Goal: Task Accomplishment & Management: Manage account settings

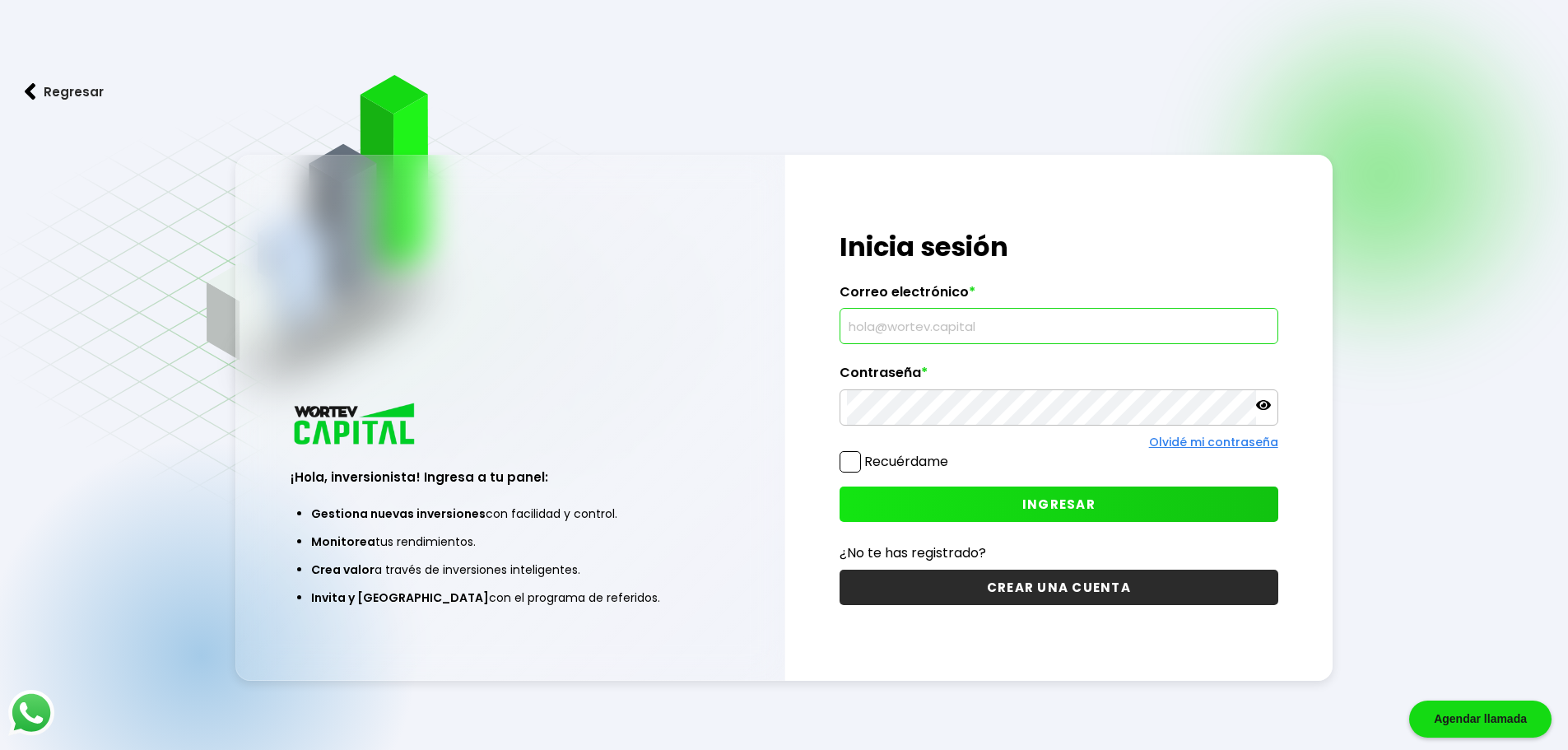
click at [966, 327] on input "text" at bounding box center [1059, 326] width 424 height 35
click at [989, 487] on button "INGRESAR" at bounding box center [1059, 504] width 439 height 35
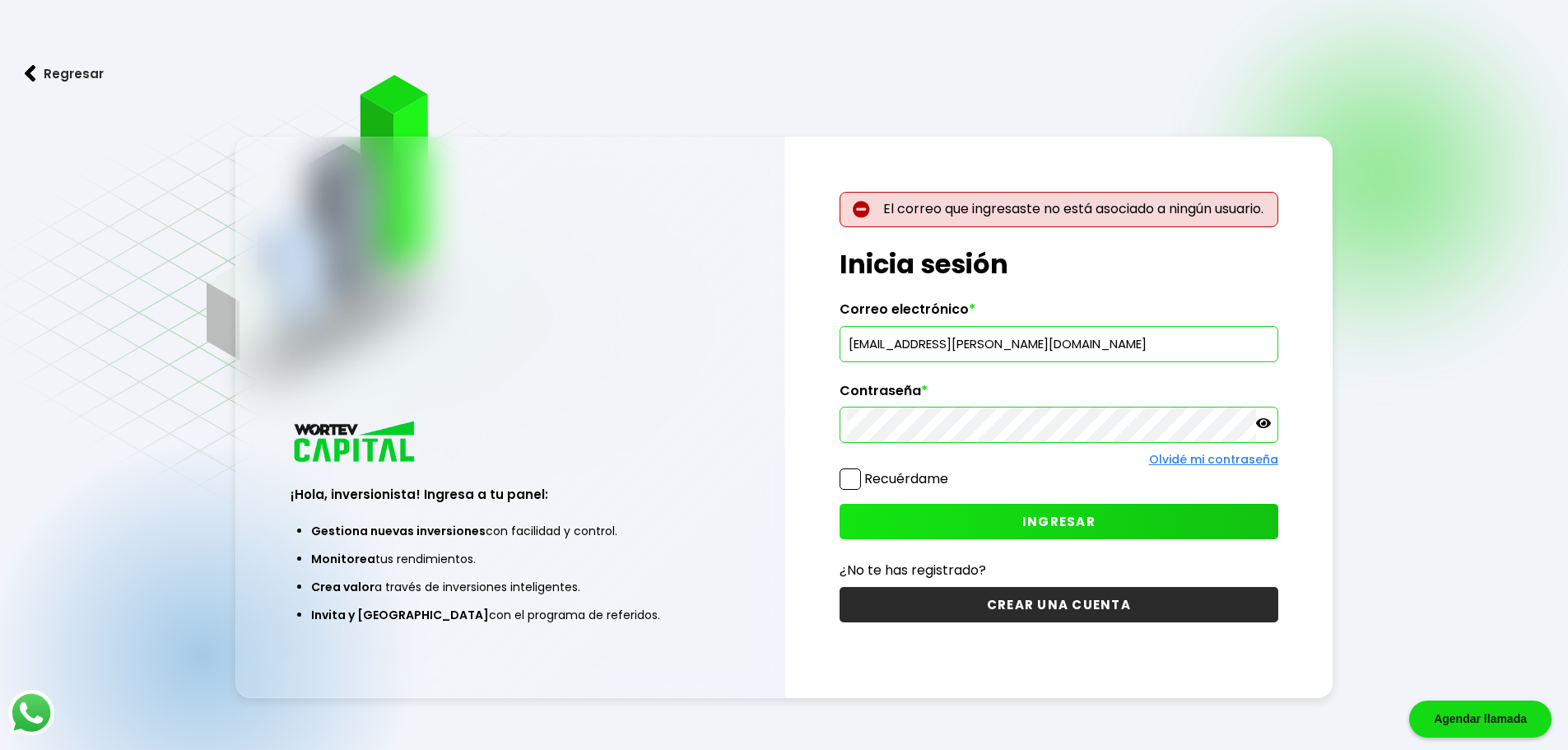
click at [780, 429] on div "¡Hola, inversionista! Ingresa a tu panel: Gestiona nuevas inversiones con facil…" at bounding box center [784, 417] width 1098 height 561
click at [1024, 521] on span "INGRESAR" at bounding box center [1059, 521] width 73 height 17
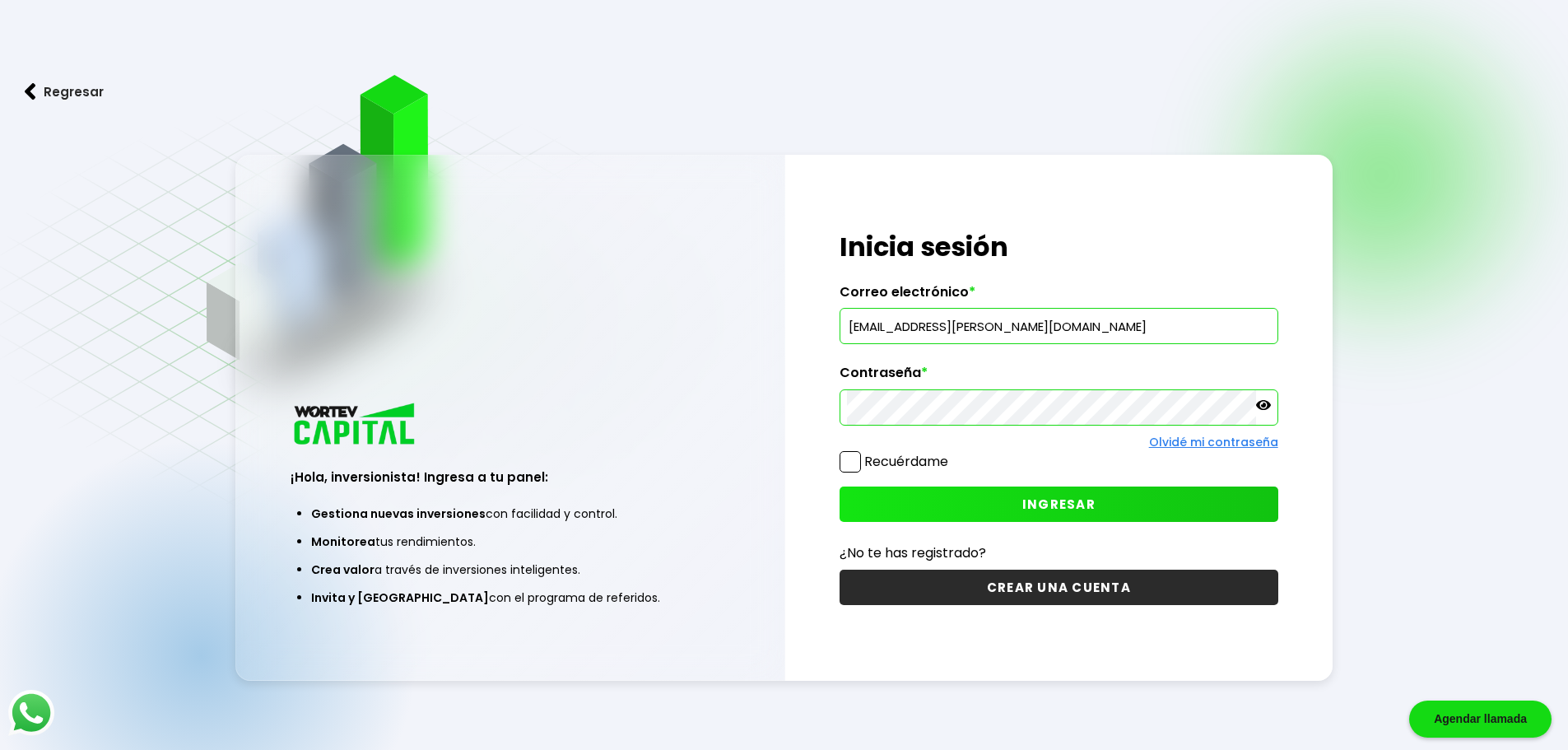
click at [684, 354] on div "¡Hola, inversionista! Ingresa a tu panel: Gestiona nuevas inversiones con facil…" at bounding box center [784, 417] width 1098 height 526
click at [951, 510] on button "INGRESAR" at bounding box center [1059, 504] width 439 height 35
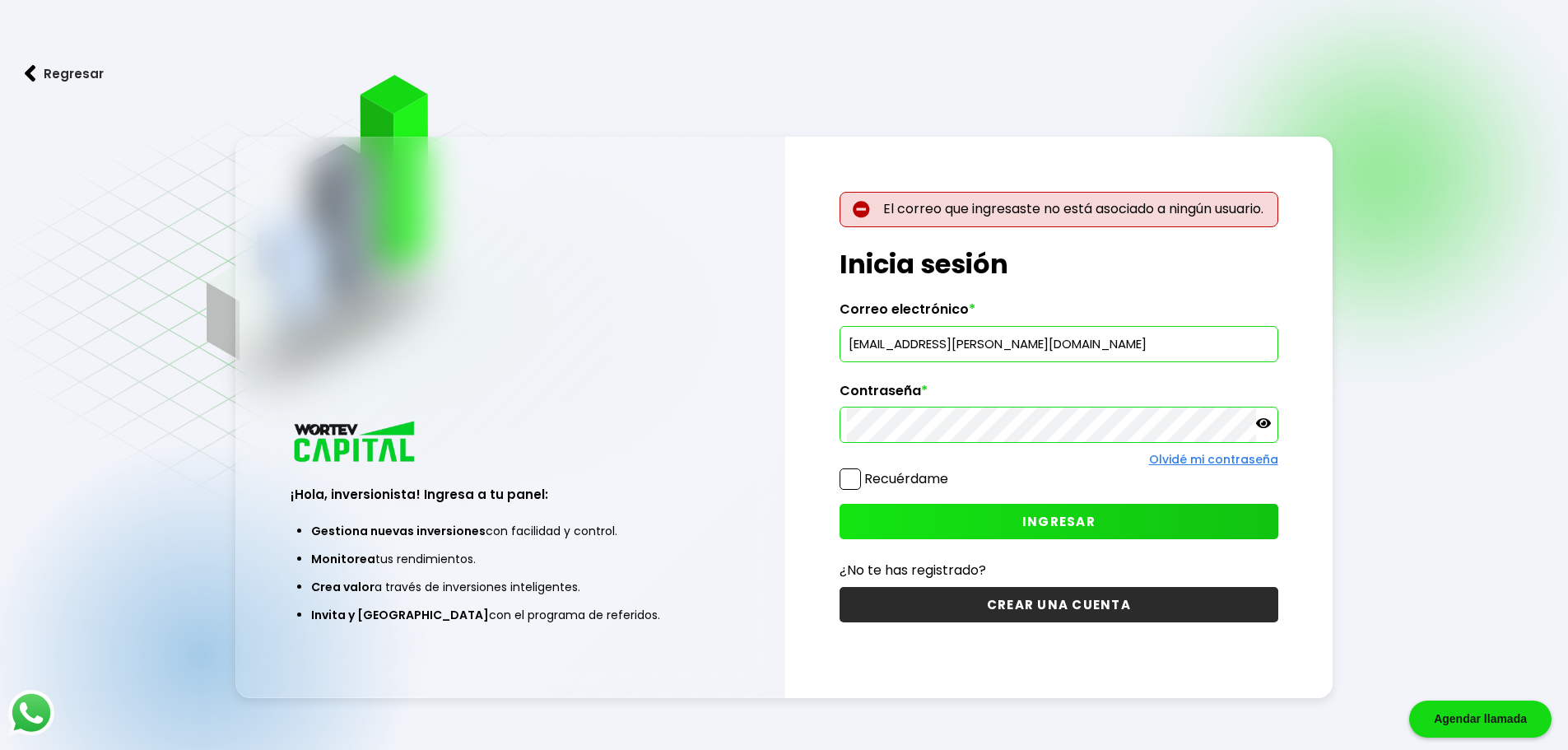
click at [938, 342] on input "[EMAIL_ADDRESS][PERSON_NAME][DOMAIN_NAME]" at bounding box center [1059, 343] width 424 height 35
type input "[EMAIL_ADDRESS][DOMAIN_NAME]"
click at [646, 405] on div "¡Hola, inversionista! Ingresa a tu panel: Gestiona nuevas inversiones con facil…" at bounding box center [784, 417] width 1098 height 561
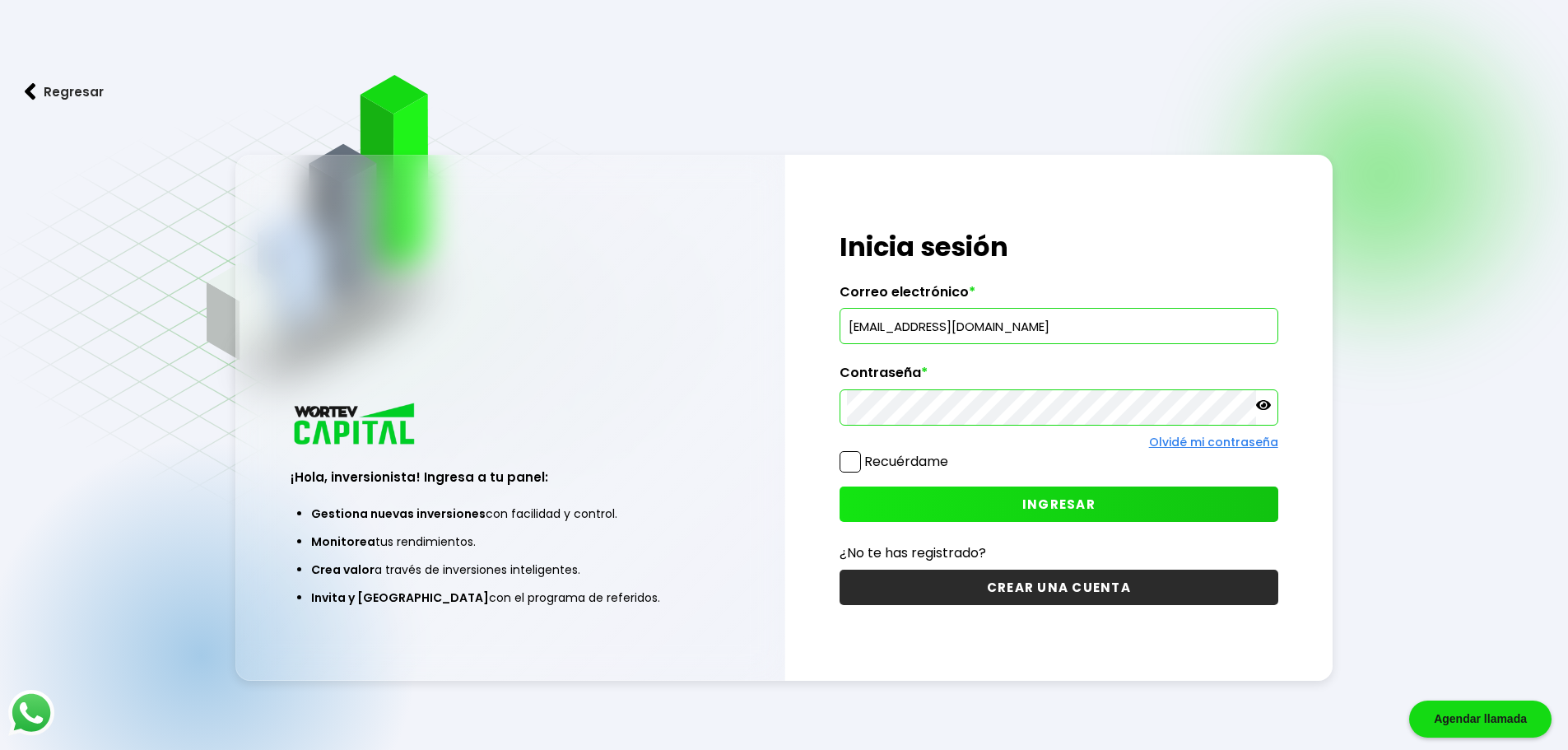
click at [938, 506] on button "INGRESAR" at bounding box center [1059, 504] width 439 height 35
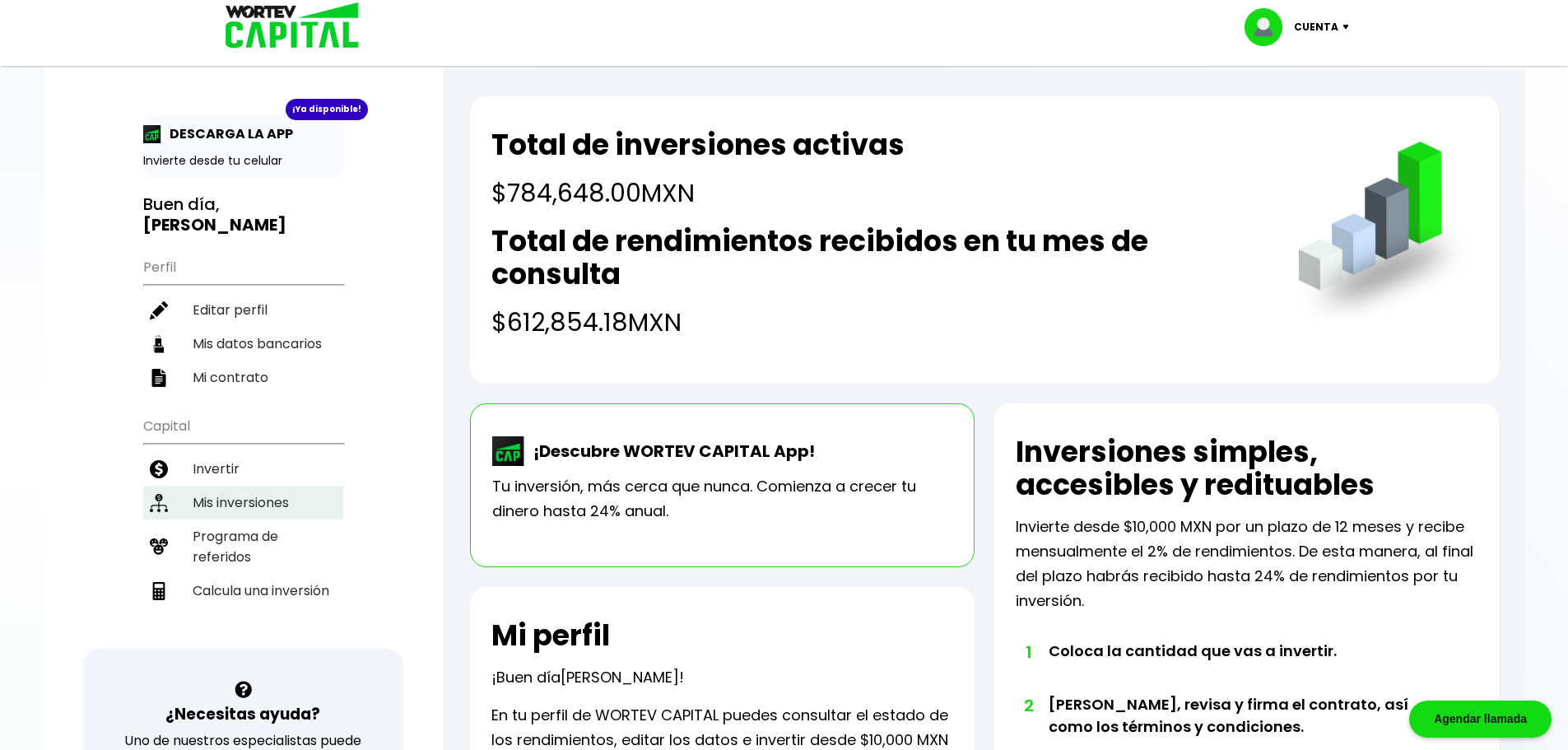
click at [280, 486] on li "Mis inversiones" at bounding box center [243, 503] width 200 height 34
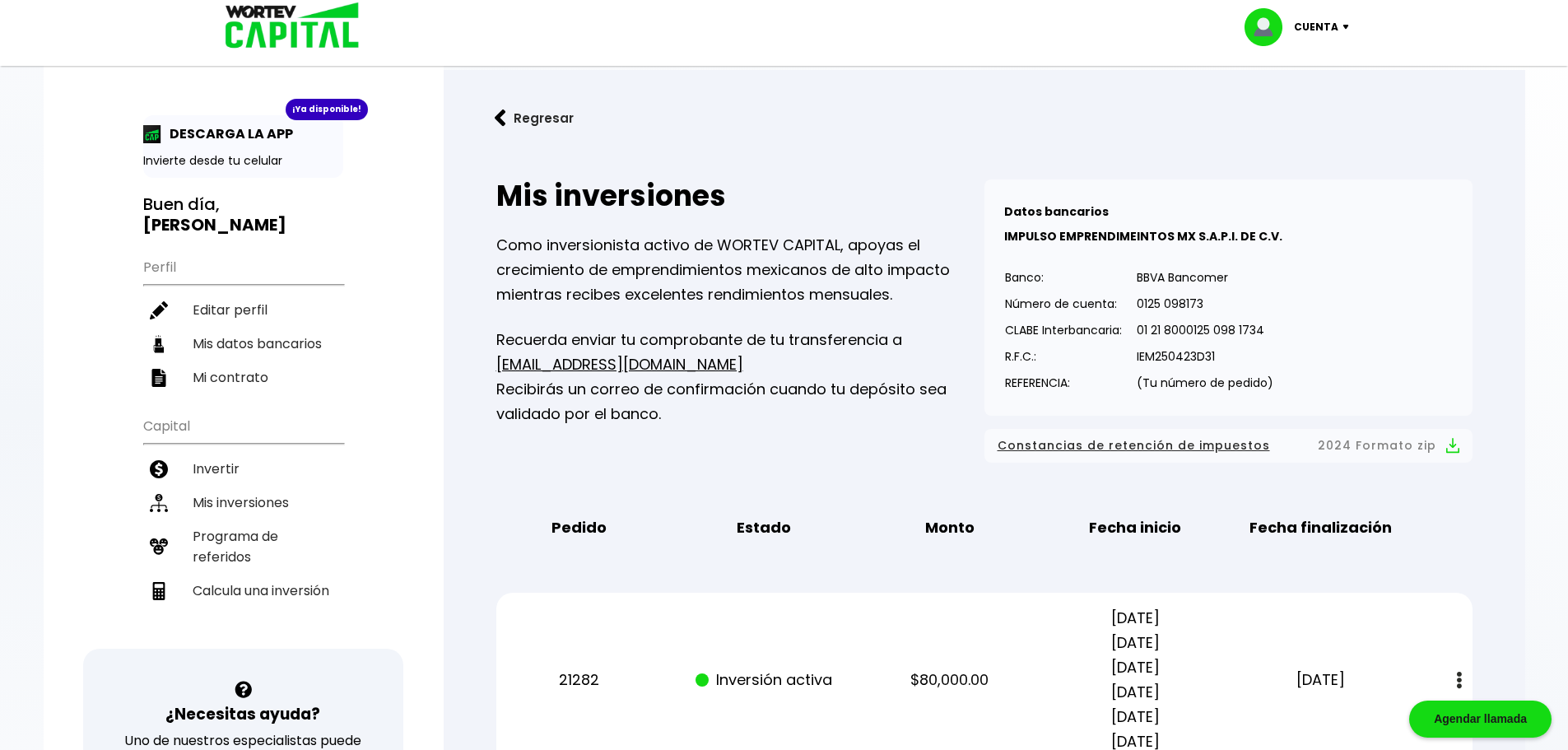
click at [1334, 26] on p "Cuenta" at bounding box center [1316, 27] width 45 height 24
click at [1306, 117] on li "Cerrar sesión" at bounding box center [1299, 110] width 132 height 34
